Goal: Task Accomplishment & Management: Use online tool/utility

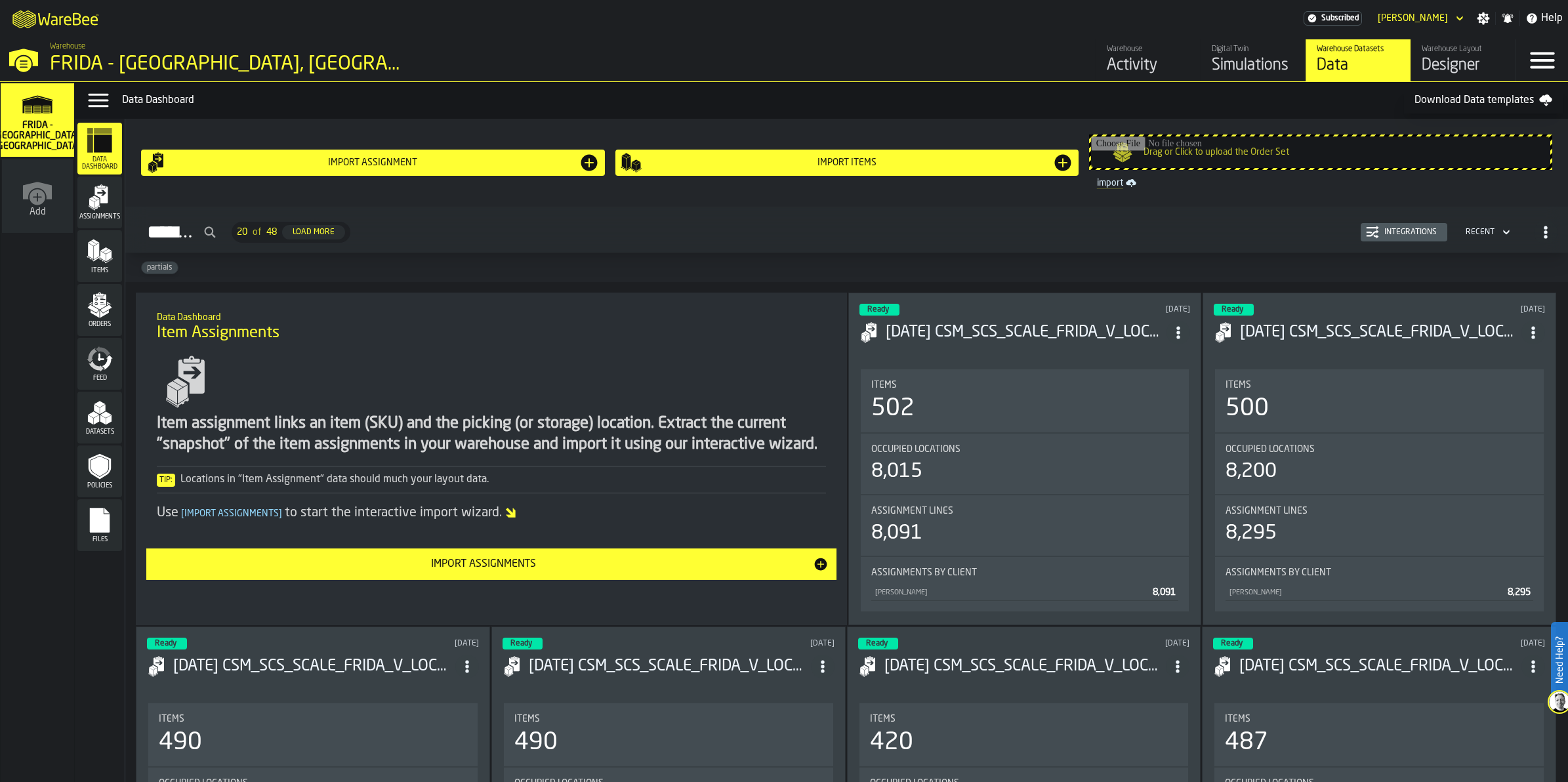
click at [91, 523] on rect "menu Files" at bounding box center [100, 525] width 20 height 9
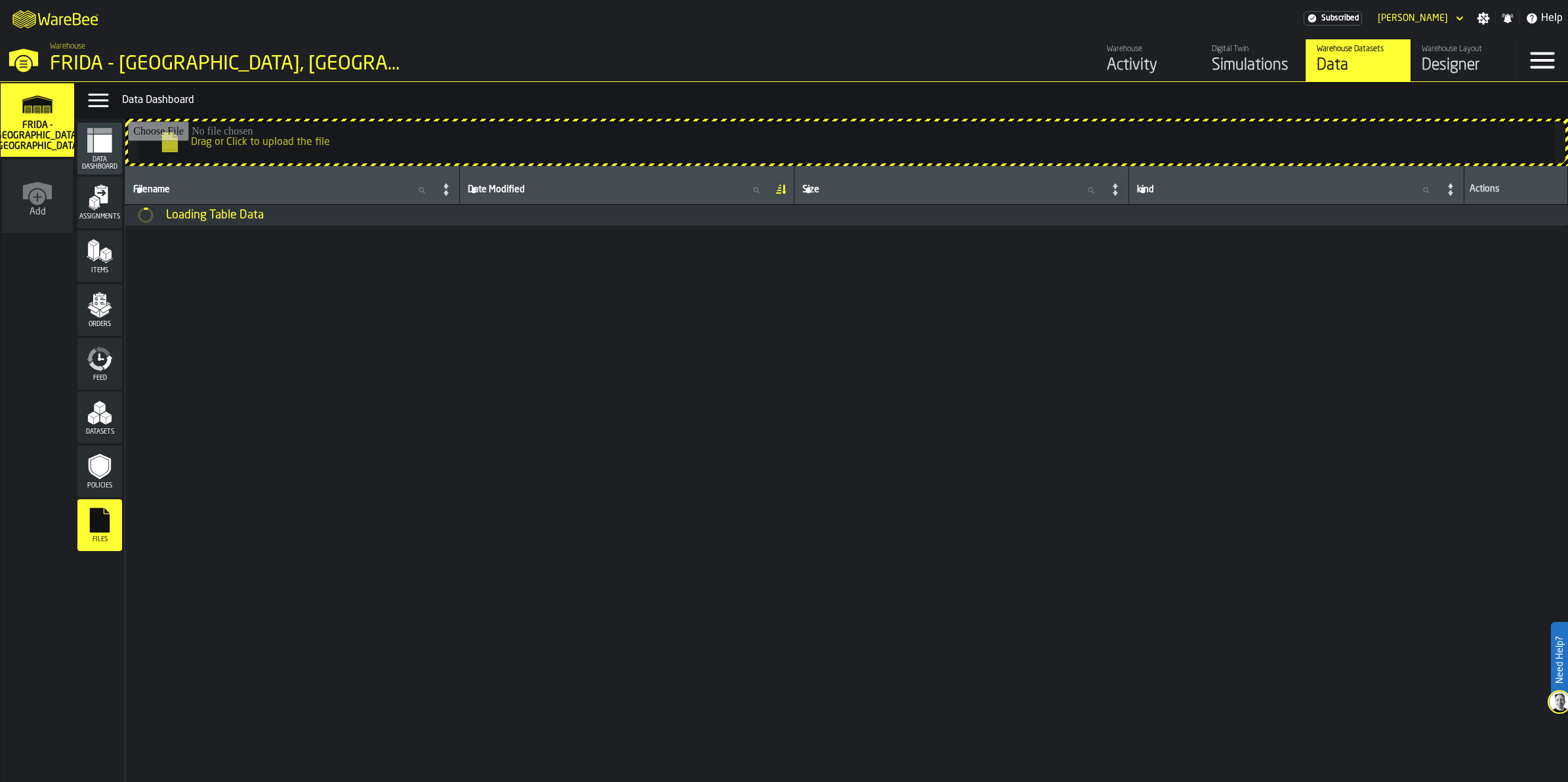
click at [614, 146] on input "Drag or Click to upload the file" at bounding box center [846, 143] width 1437 height 42
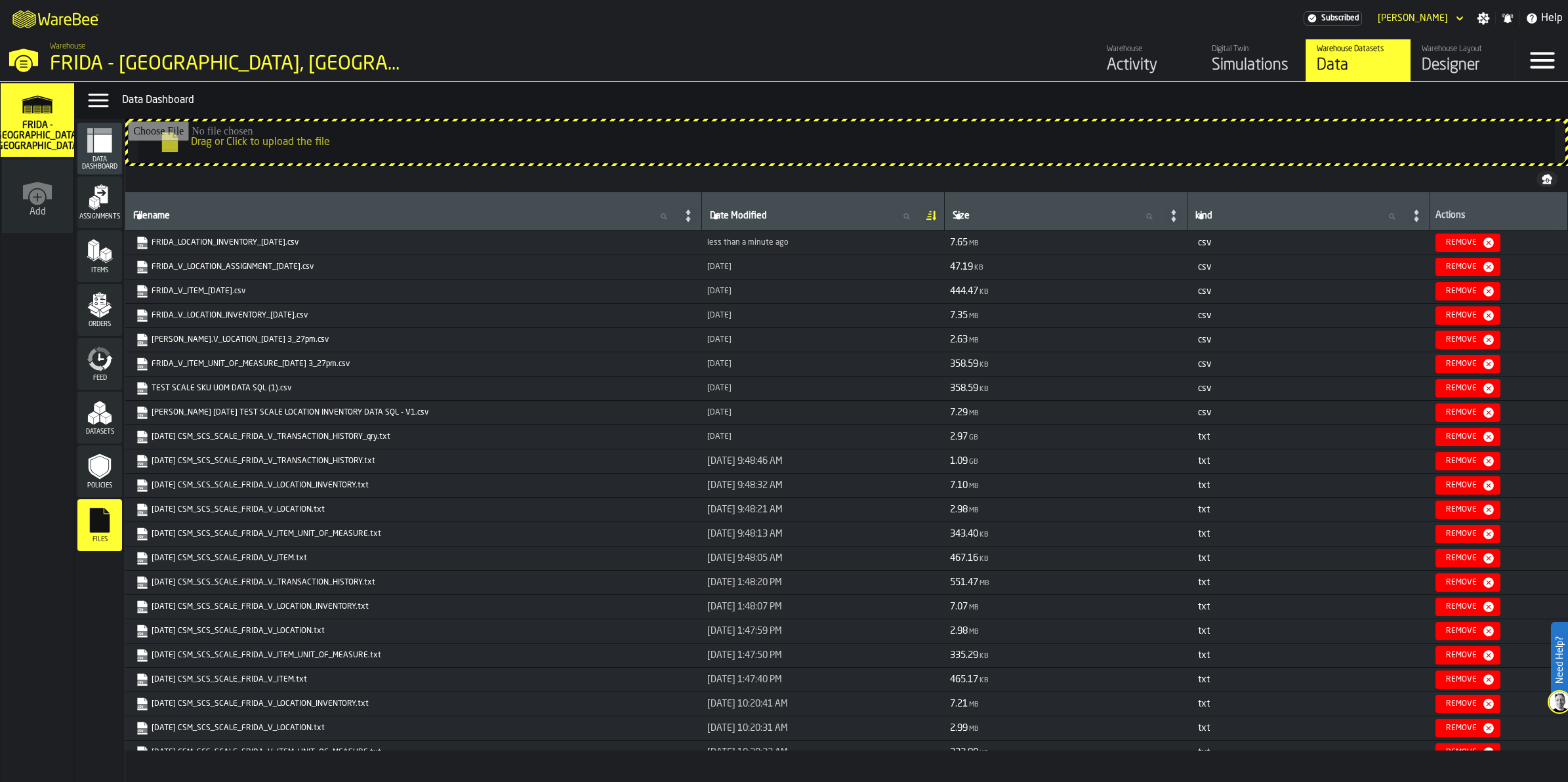
click at [1561, 703] on img at bounding box center [1559, 702] width 21 height 21
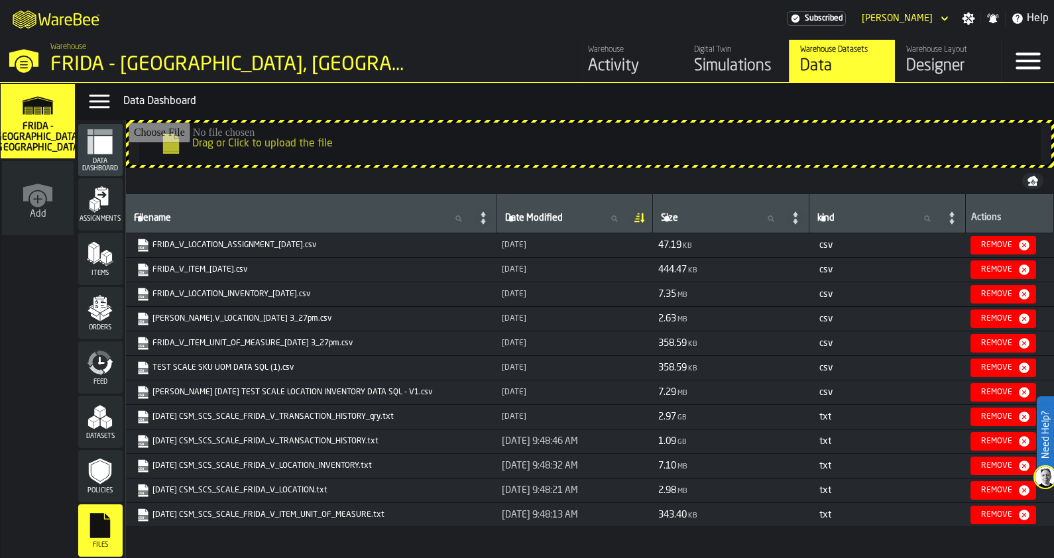
click at [336, 147] on input "Drag or Click to upload the file" at bounding box center [590, 144] width 923 height 42
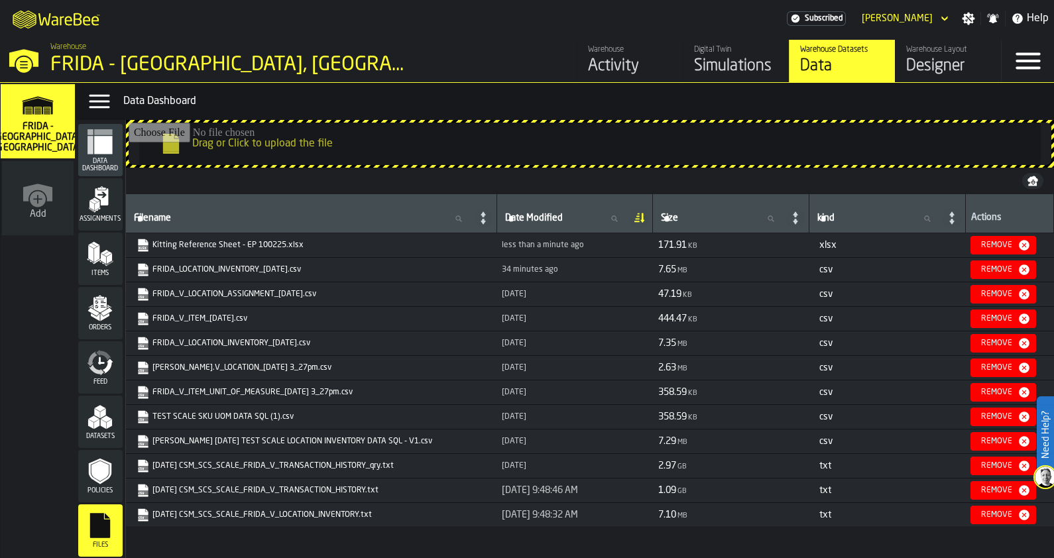
click at [1025, 243] on icon "button-Remove" at bounding box center [1024, 245] width 13 height 13
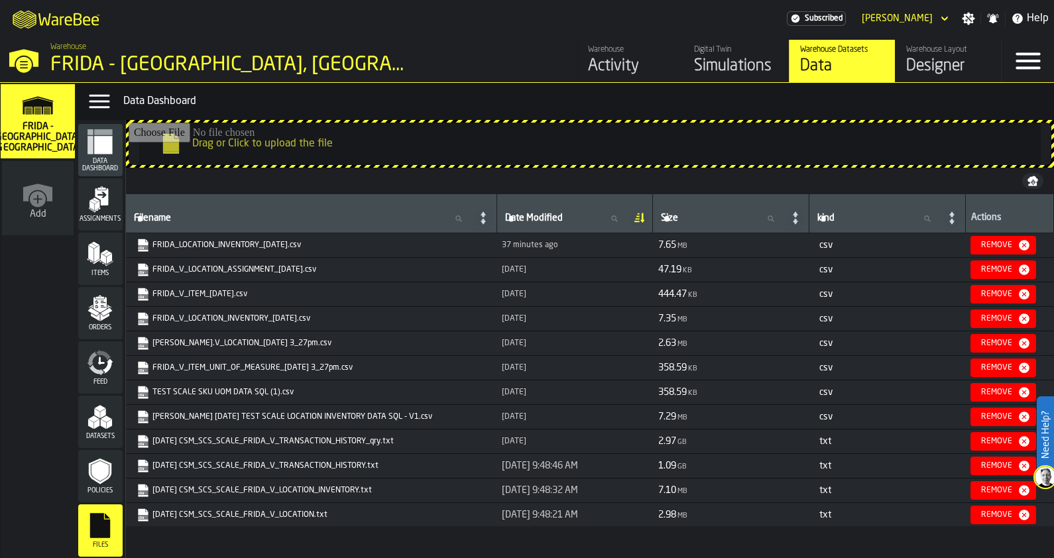
click at [371, 153] on input "Drag or Click to upload the file" at bounding box center [590, 144] width 923 height 42
